Goal: Task Accomplishment & Management: Manage account settings

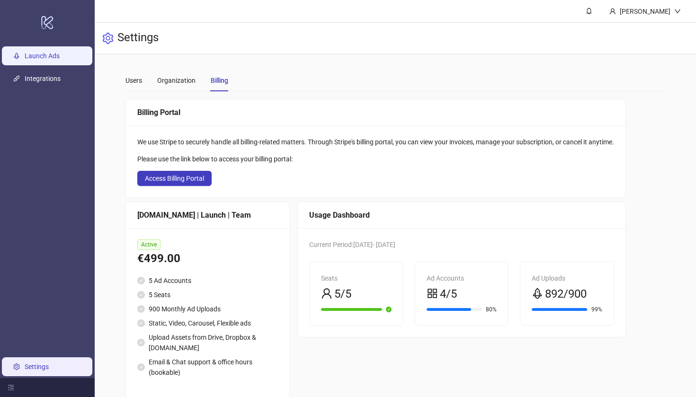
click at [45, 60] on link "Launch Ads" at bounding box center [42, 56] width 35 height 8
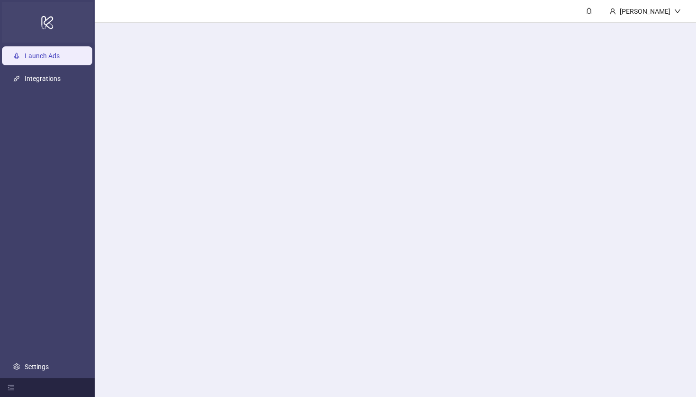
click at [53, 26] on icon "logo/logo-mobile" at bounding box center [47, 22] width 13 height 23
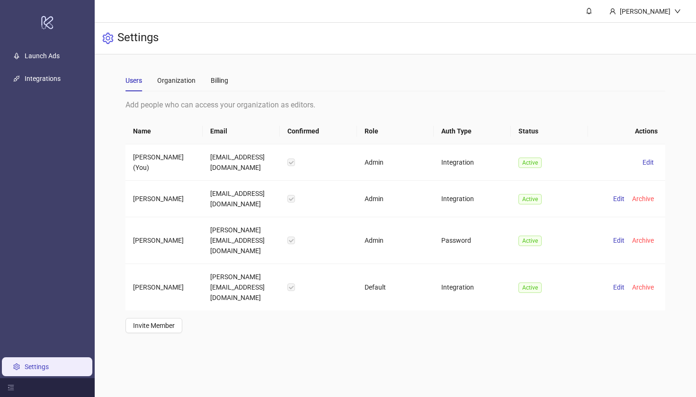
click at [204, 80] on div "Users Organization Billing" at bounding box center [176, 81] width 103 height 22
click at [212, 80] on div "Billing" at bounding box center [220, 80] width 18 height 10
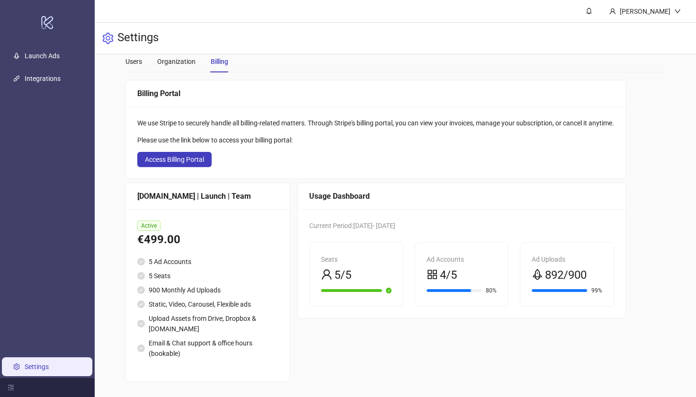
scroll to position [18, 0]
click at [179, 165] on button "Access Billing Portal" at bounding box center [174, 159] width 74 height 15
click at [178, 157] on span "Access Billing Portal" at bounding box center [174, 160] width 59 height 8
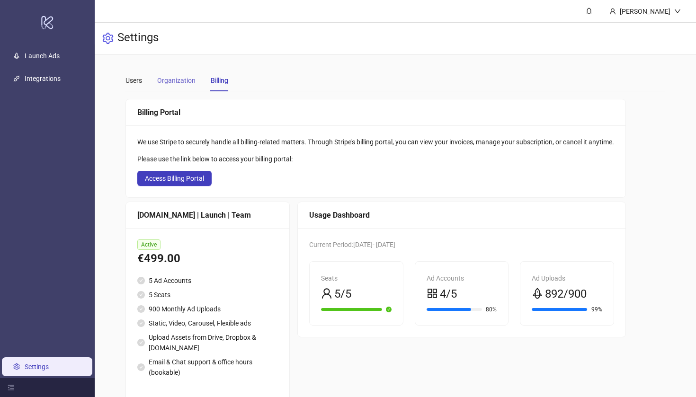
scroll to position [0, 0]
click at [180, 179] on span "Access Billing Portal" at bounding box center [174, 179] width 59 height 8
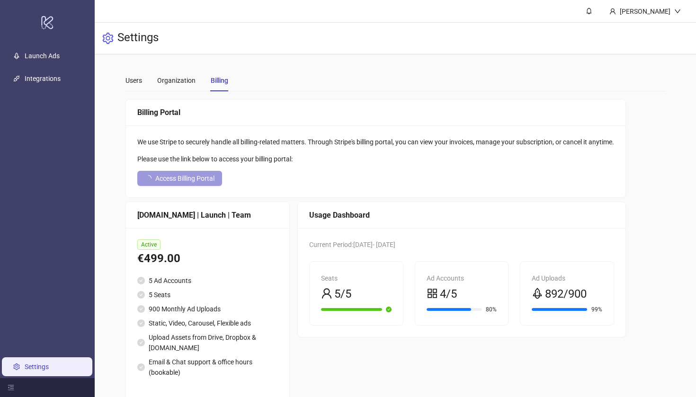
click at [180, 179] on span "Access Billing Portal" at bounding box center [184, 179] width 59 height 8
click at [200, 178] on span "Access Billing Portal" at bounding box center [174, 179] width 59 height 8
